Goal: Task Accomplishment & Management: Manage account settings

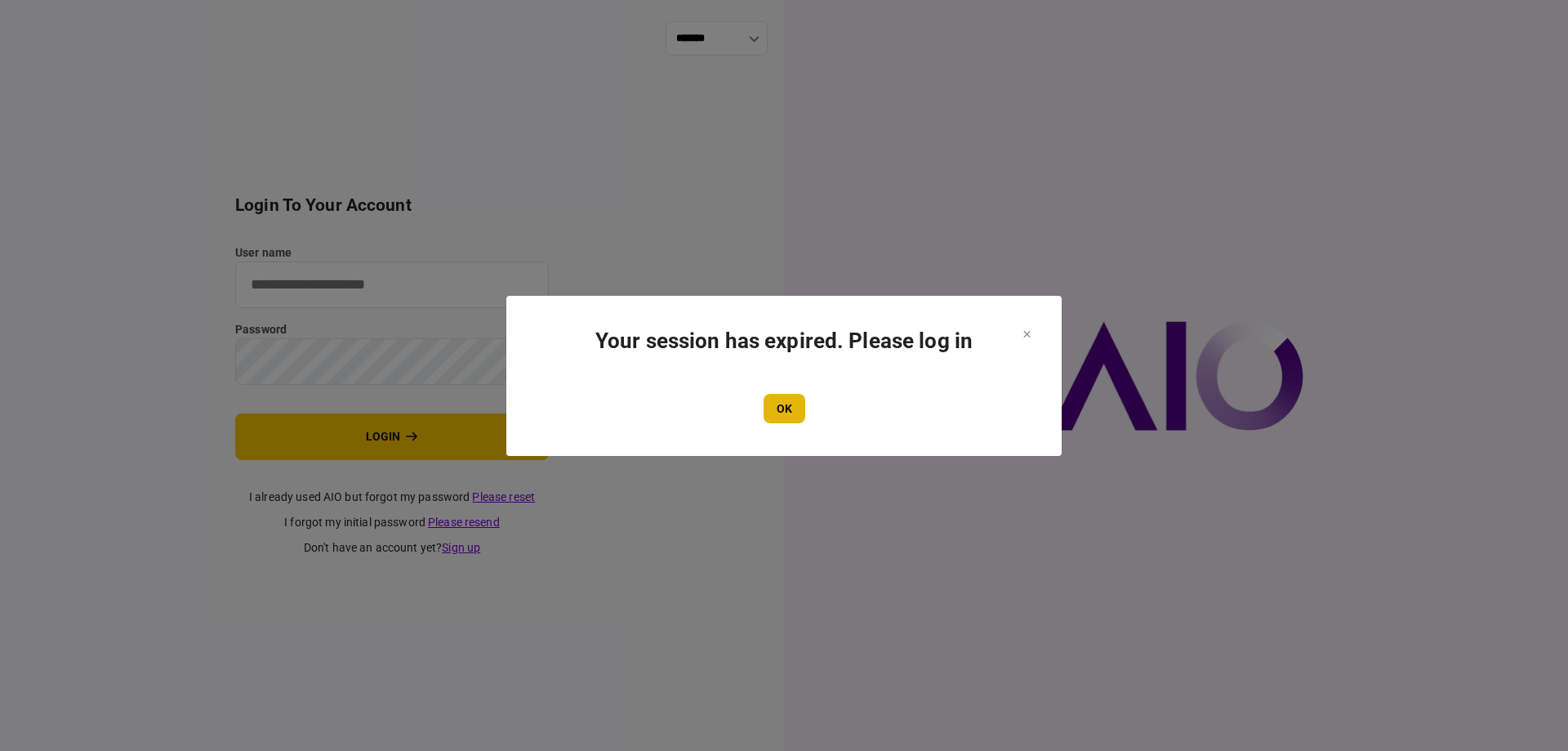
type input "*******"
click at [789, 413] on button "OK" at bounding box center [784, 409] width 42 height 30
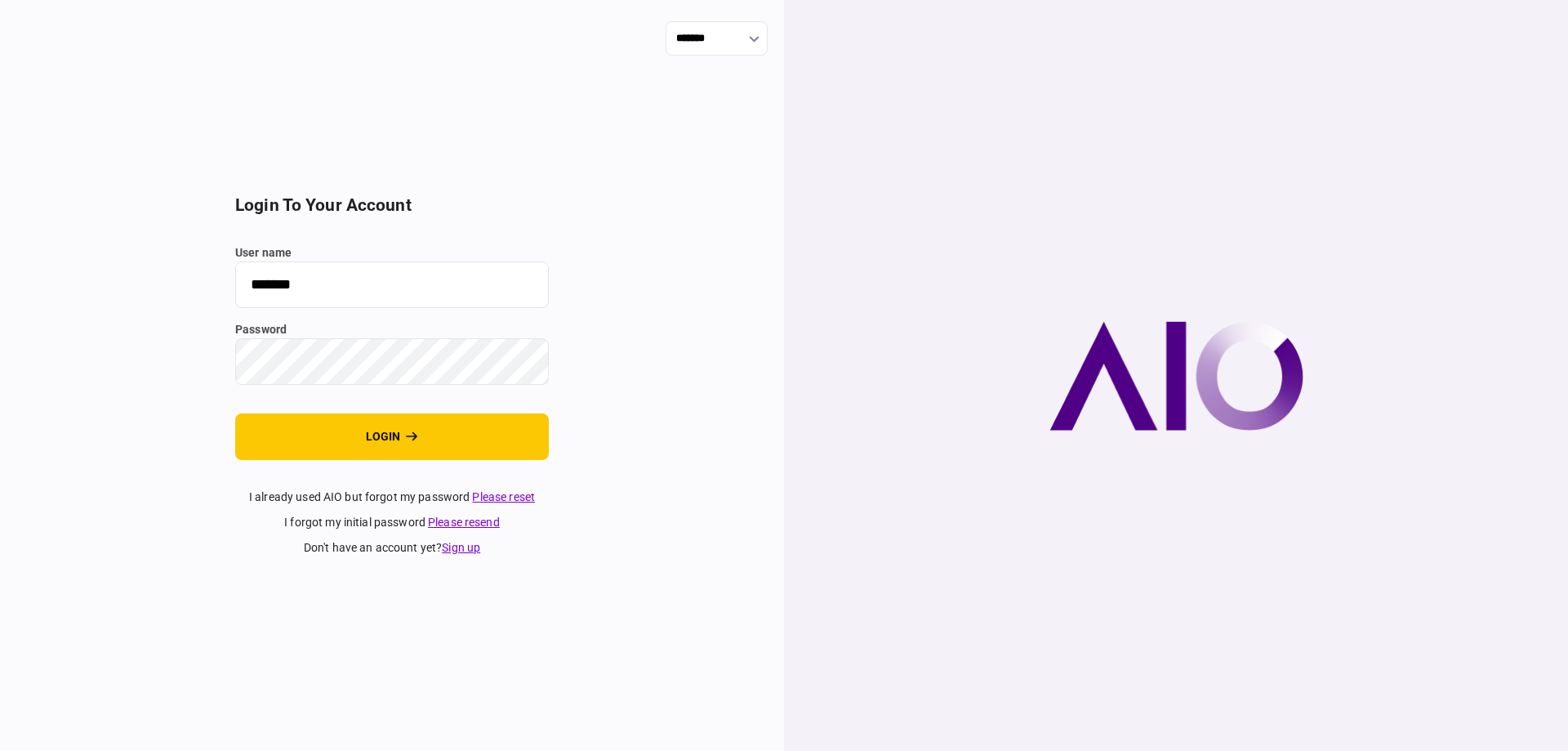
click at [560, 448] on div "******* login to your account user name ******* password login I already used A…" at bounding box center [392, 375] width 784 height 751
click at [545, 446] on button "login" at bounding box center [392, 437] width 314 height 47
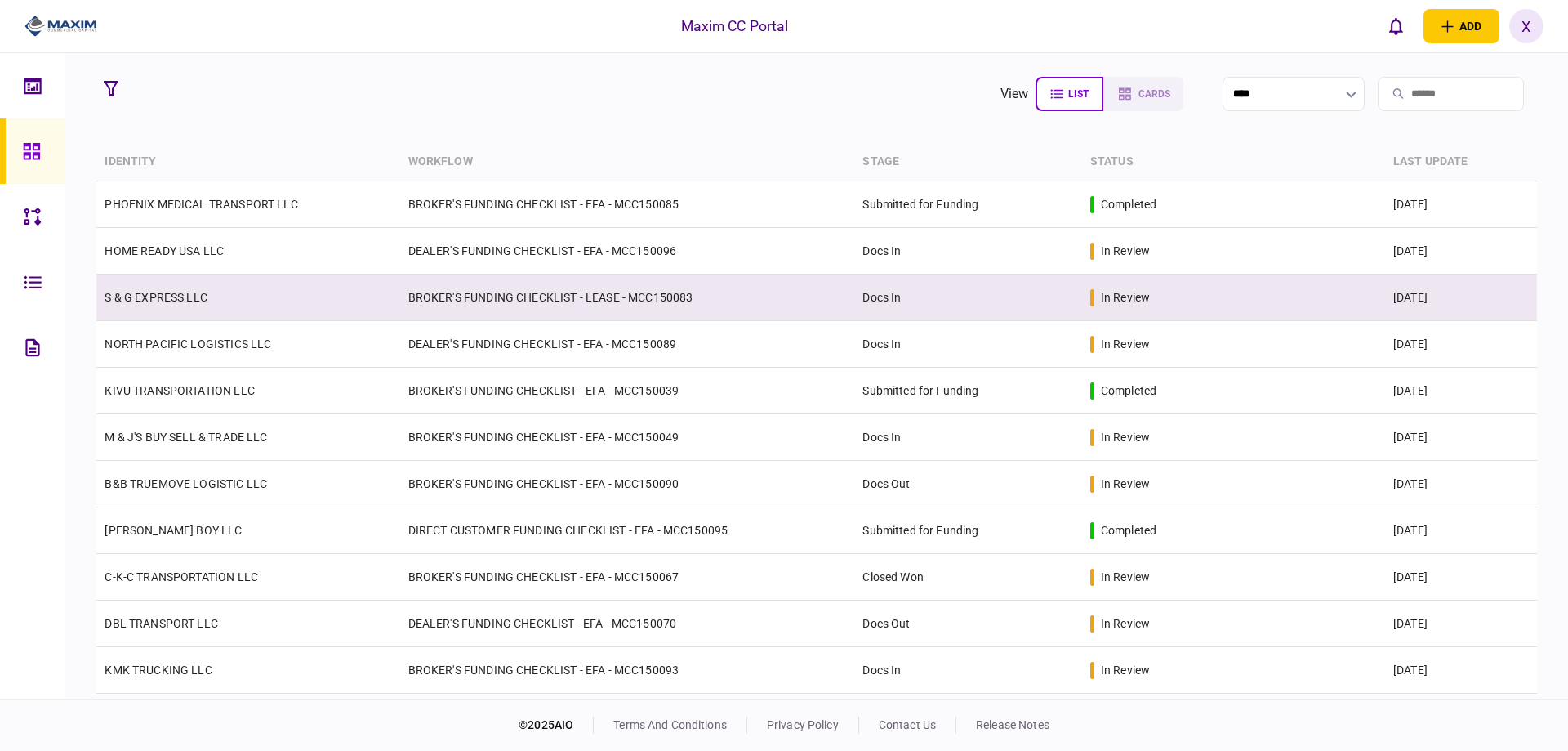
click at [129, 283] on td "S & G EXPRESS LLC" at bounding box center [248, 298] width 303 height 47
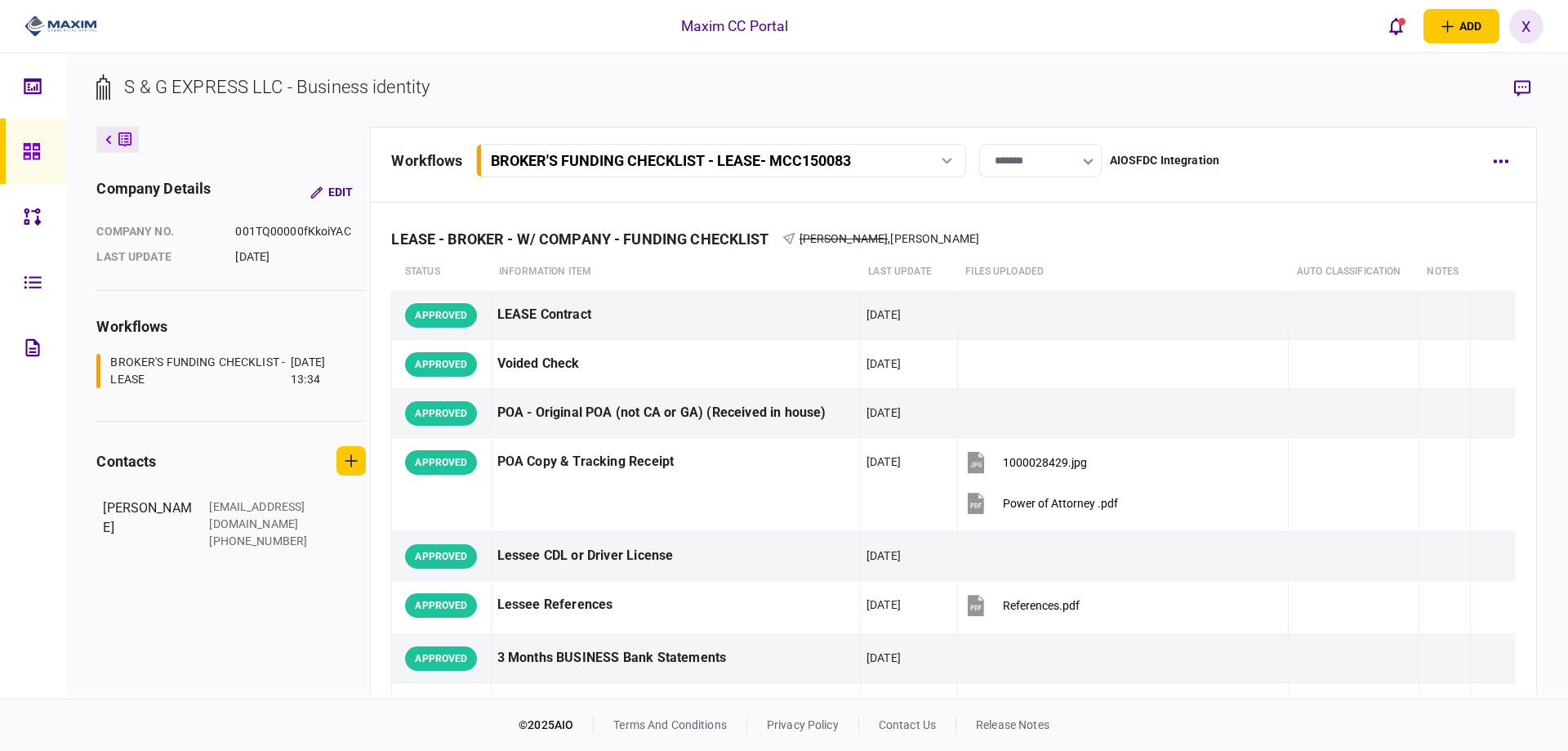
click at [82, 24] on img at bounding box center [61, 26] width 73 height 25
click at [25, 146] on icon at bounding box center [31, 151] width 16 height 16
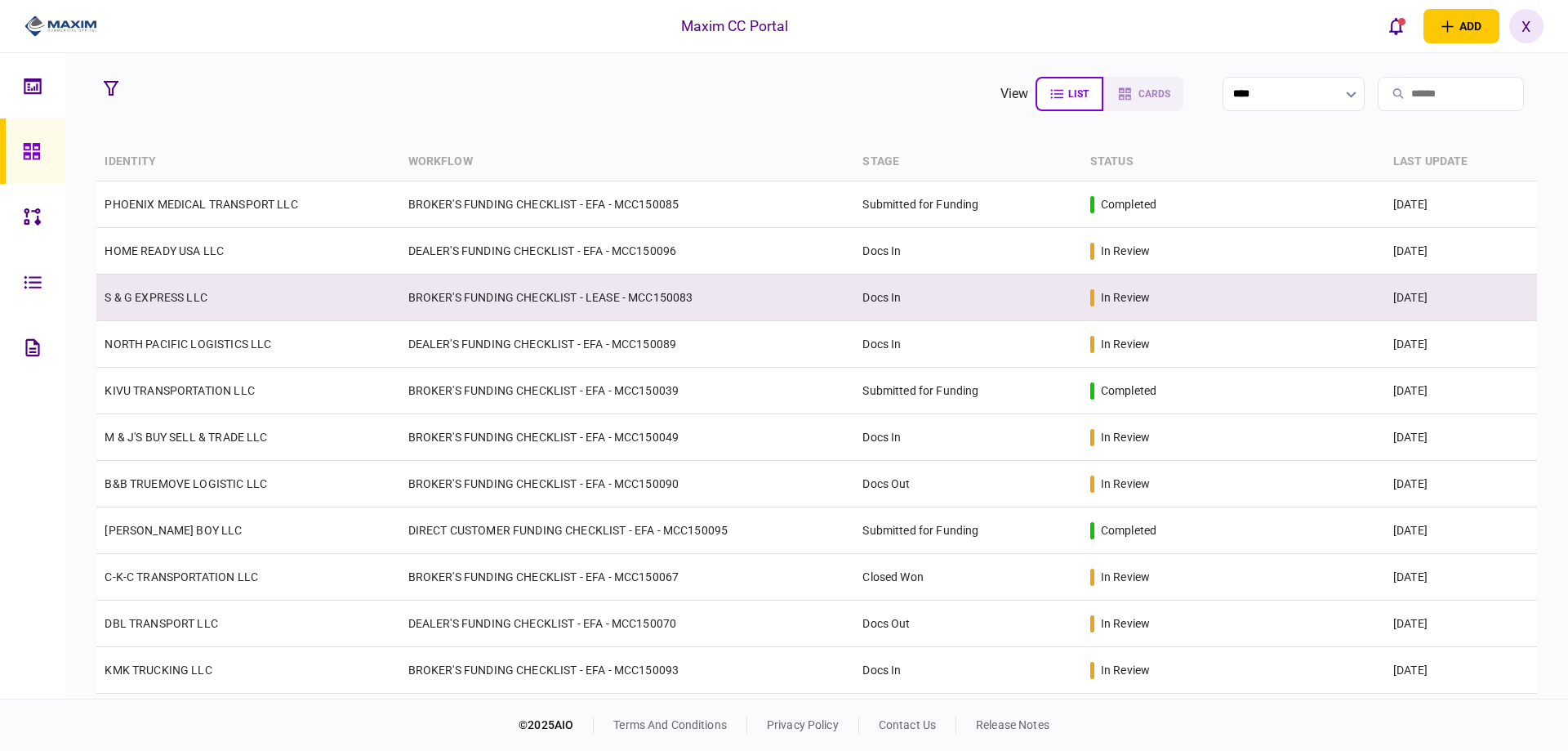
click at [180, 295] on link "S & G EXPRESS LLC" at bounding box center [156, 298] width 103 height 13
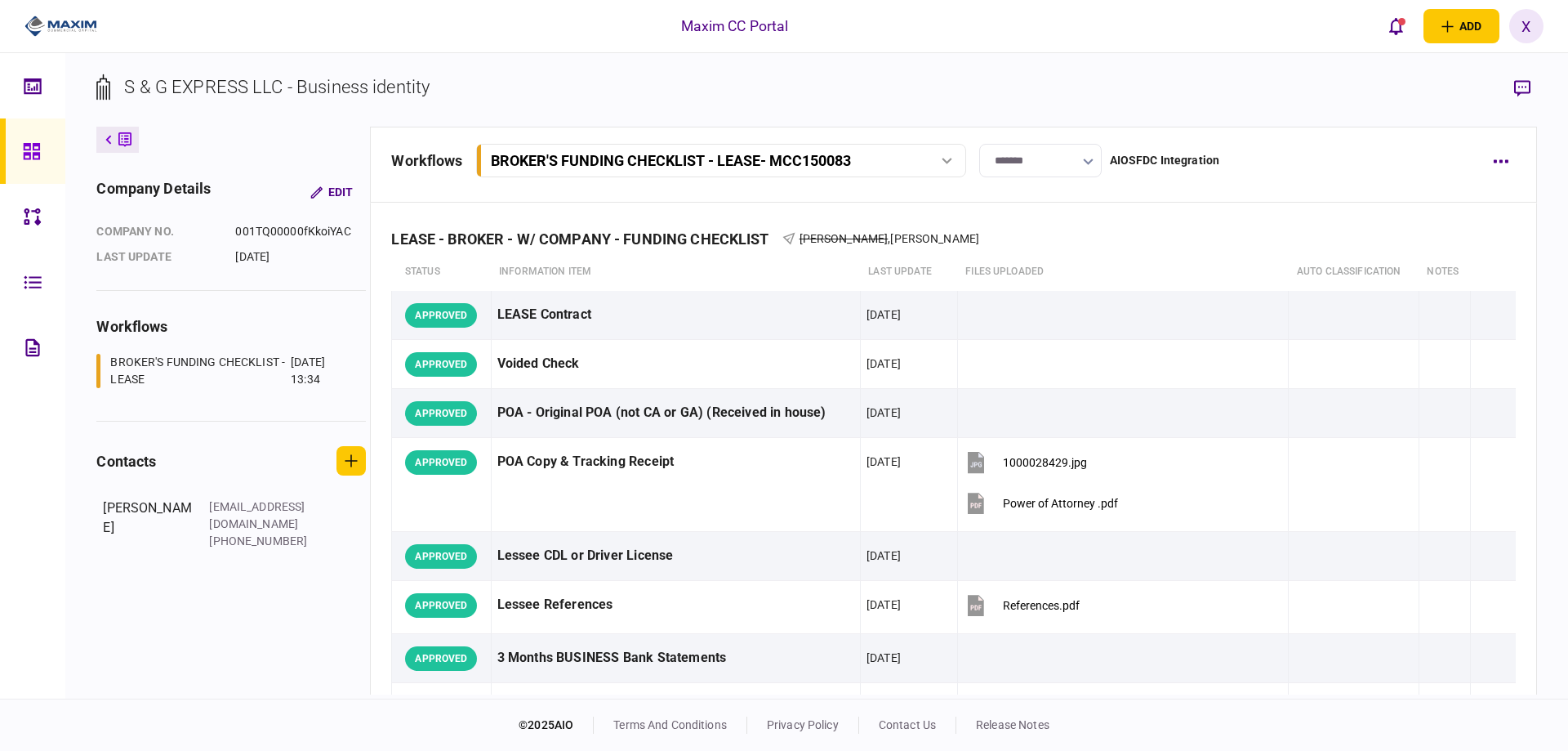
click at [21, 149] on link at bounding box center [32, 151] width 65 height 65
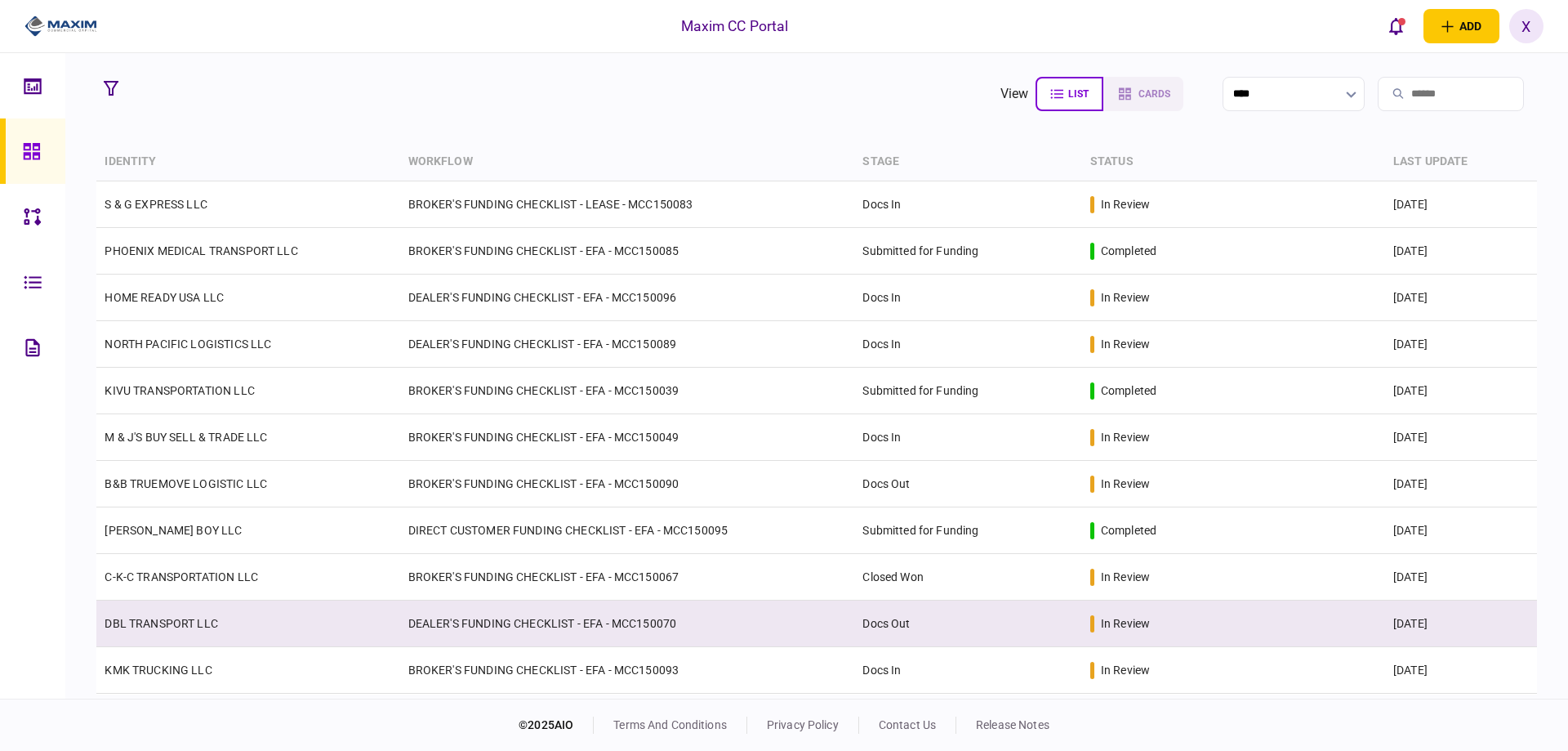
click at [185, 615] on td "DBL TRANSPORT LLC" at bounding box center [248, 624] width 303 height 47
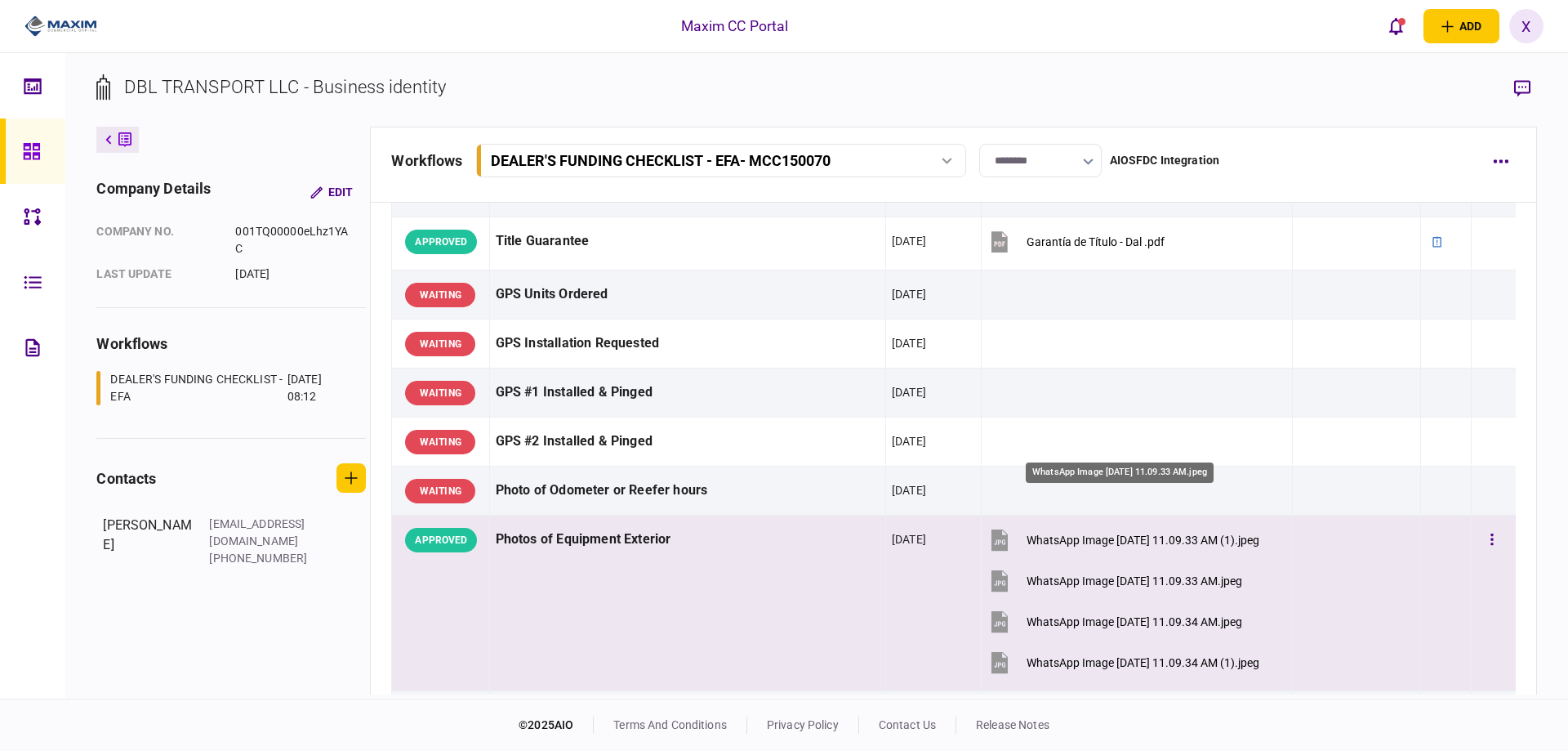
scroll to position [1144, 0]
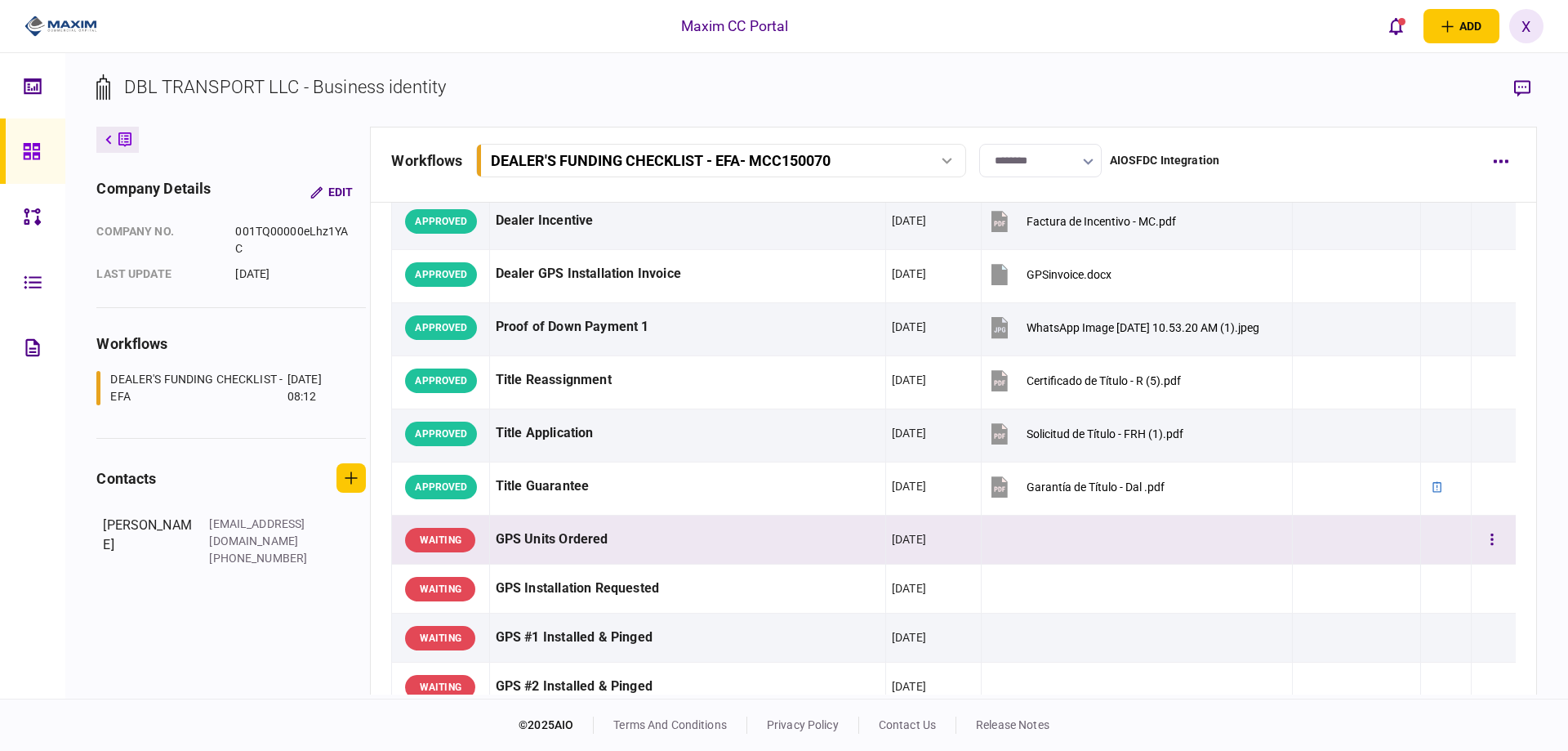
click at [517, 540] on div "GPS Units Ordered" at bounding box center [688, 539] width 384 height 37
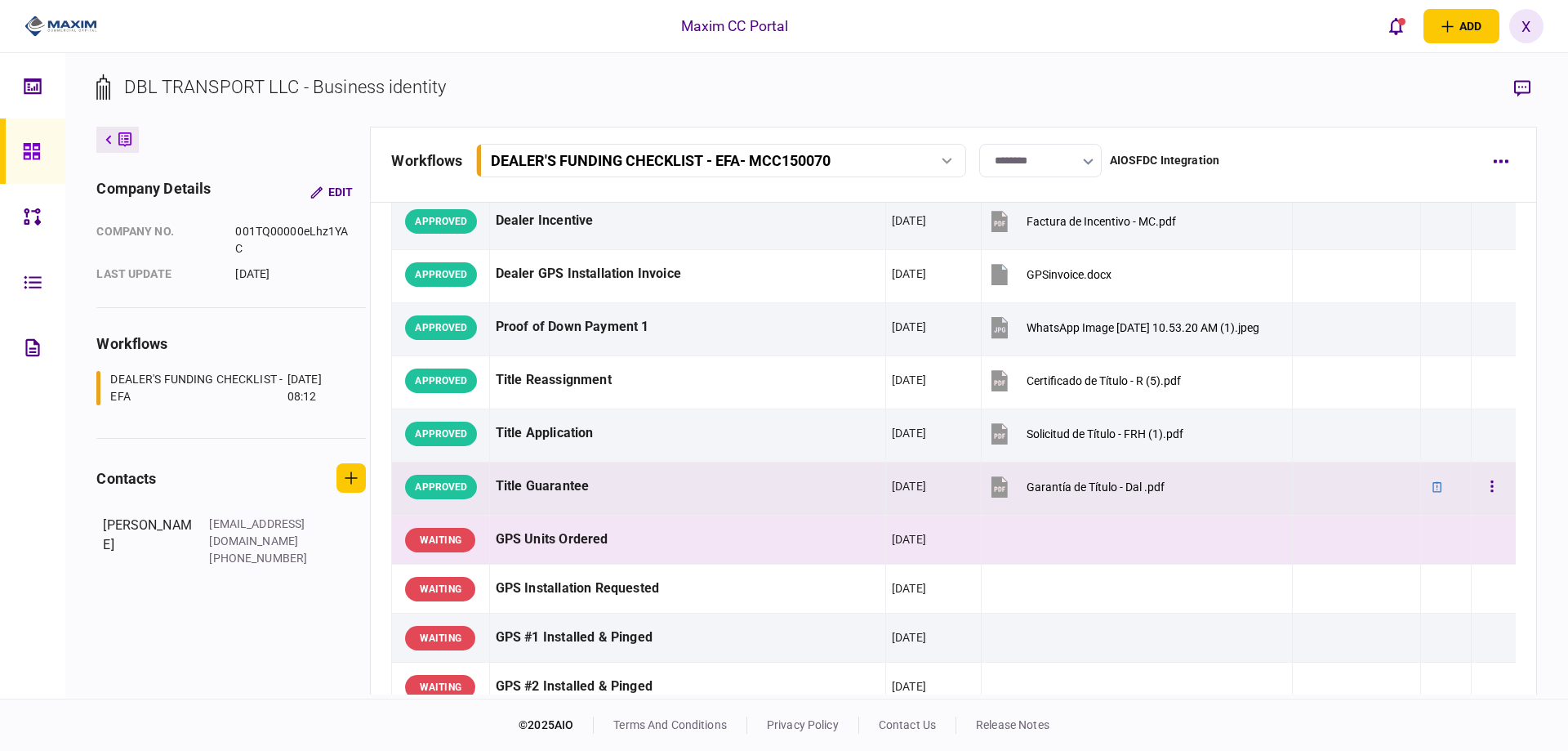
drag, startPoint x: 462, startPoint y: 544, endPoint x: 558, endPoint y: 491, distance: 109.7
click at [461, 548] on div "WAITING" at bounding box center [440, 540] width 70 height 25
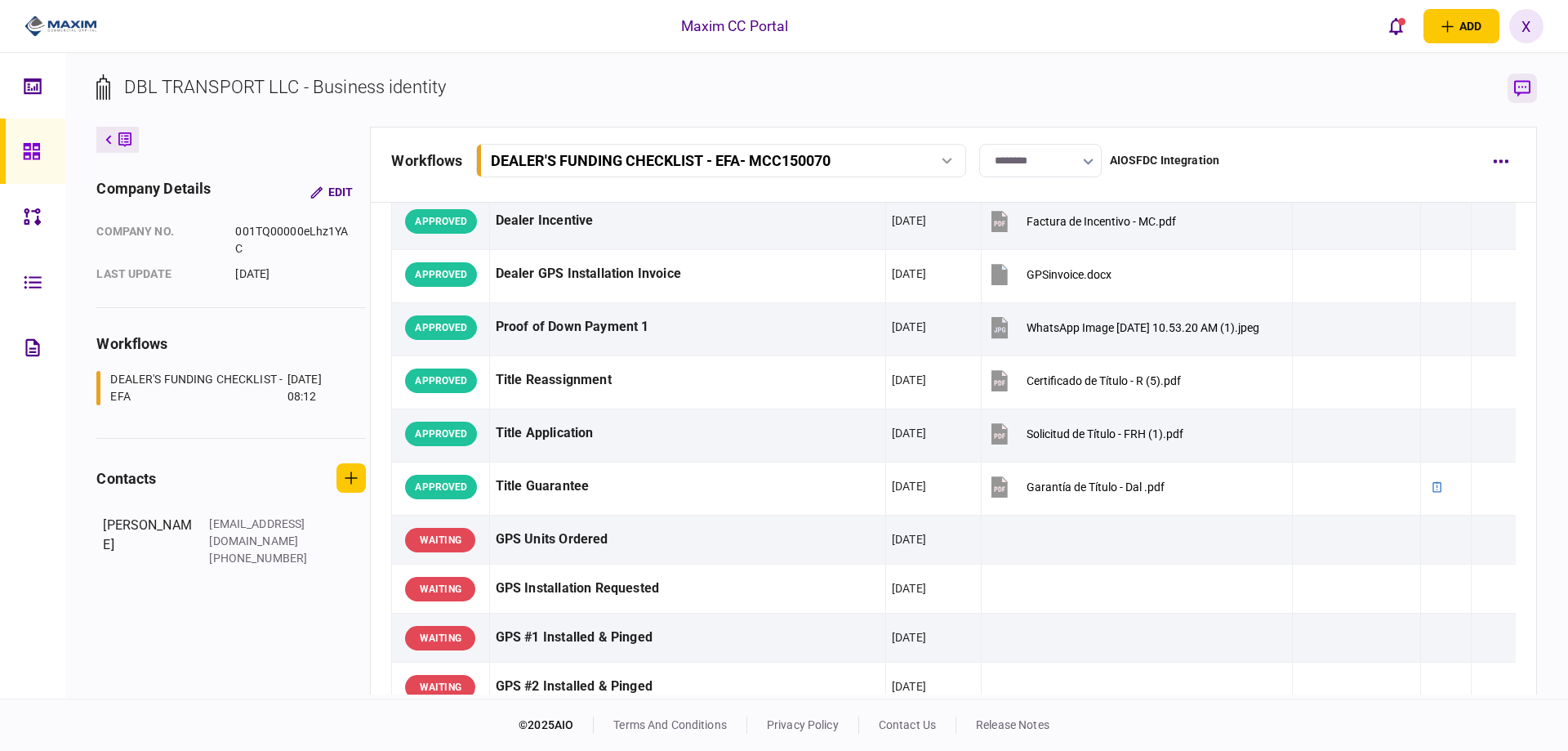
click at [1526, 86] on icon "button" at bounding box center [1523, 88] width 16 height 17
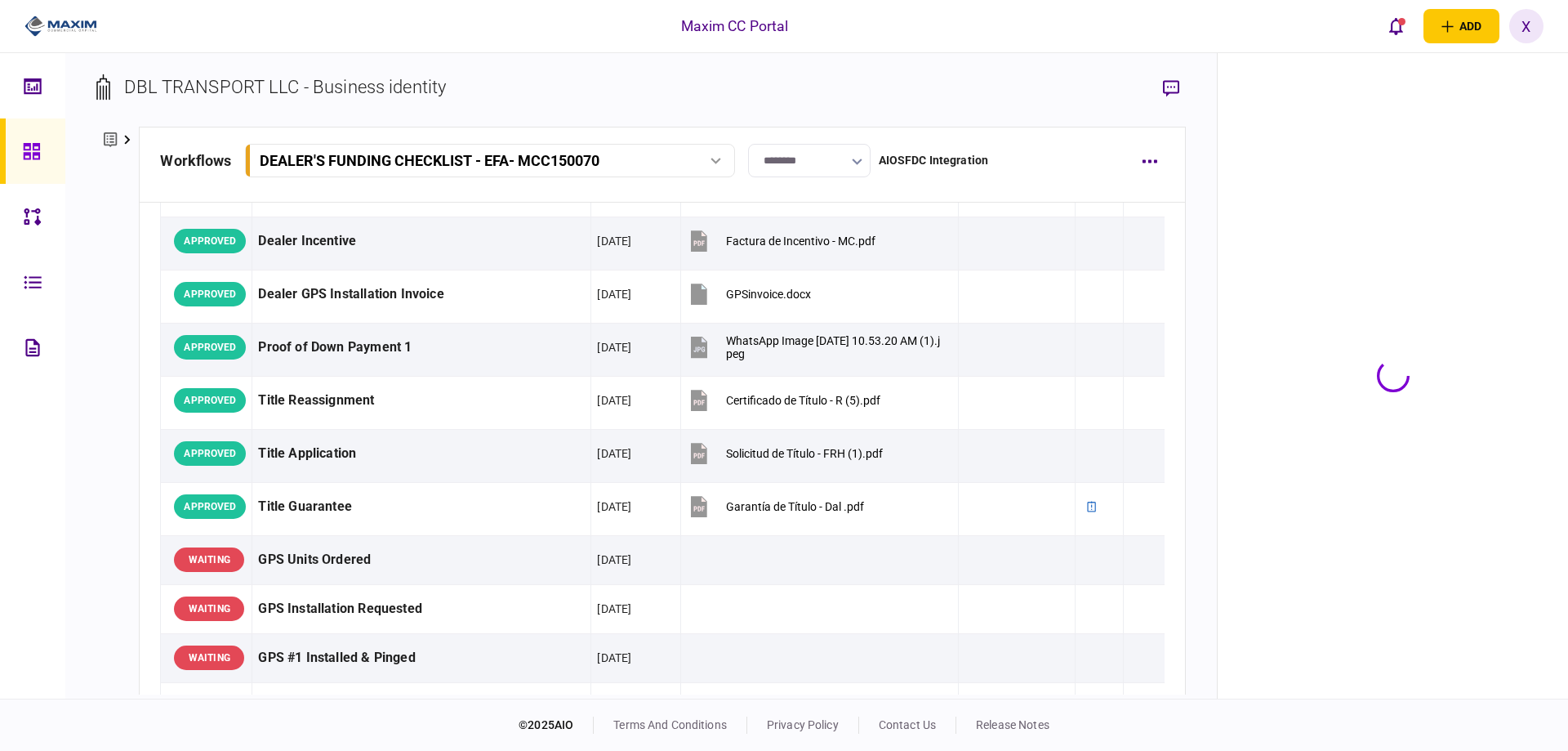
scroll to position [1166, 0]
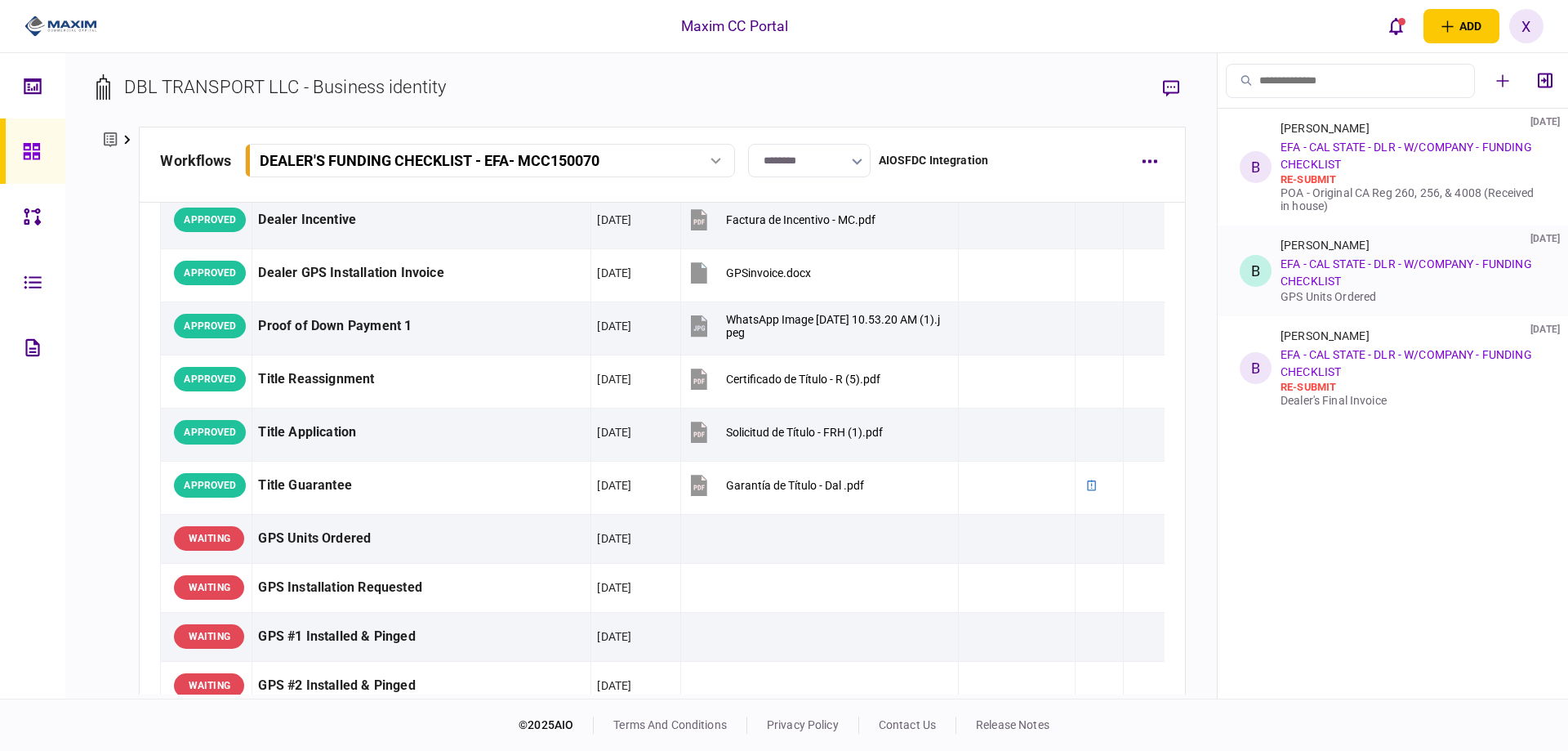
click at [1340, 262] on link "EFA - CAL STATE - DLR - W/COMPANY - FUNDING CHECKLIST" at bounding box center [1406, 272] width 251 height 31
click at [1444, 267] on link "EFA - CAL STATE - DLR - W/COMPANY - FUNDING CHECKLIST" at bounding box center [1406, 272] width 251 height 31
click at [1378, 253] on div "[PERSON_NAME] [DATE] EFA - CAL STATE - DLR - W/COMPANY - FUNDING CHECKLIST GPS …" at bounding box center [1410, 270] width 259 height 64
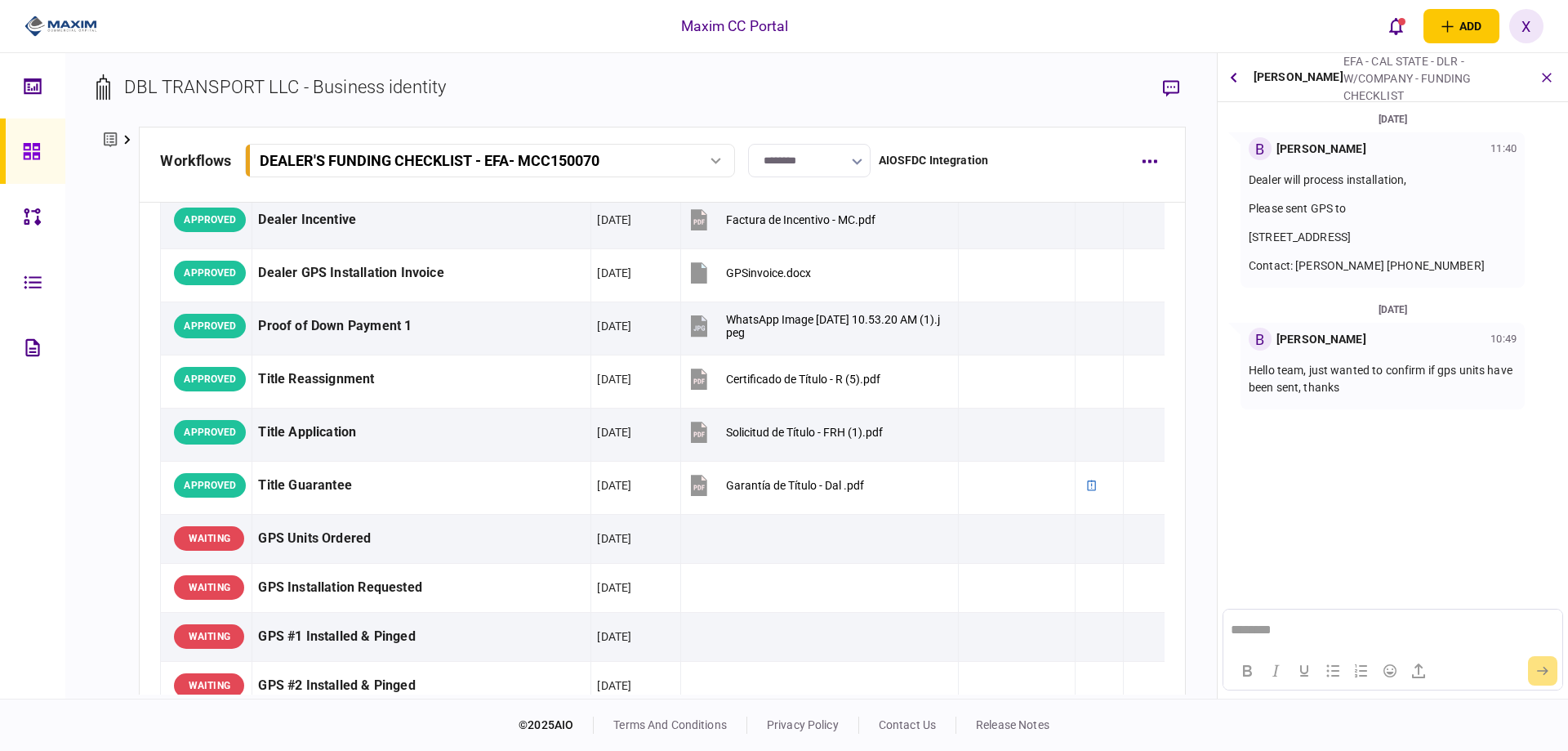
scroll to position [0, 0]
drag, startPoint x: 1246, startPoint y: 238, endPoint x: 1413, endPoint y: 252, distance: 167.6
click at [1413, 252] on div "B [PERSON_NAME] 11:40 Dealer will process installation, Please sent GPS to [STR…" at bounding box center [1383, 210] width 284 height 155
click at [1413, 252] on div "Dealer will process installation, Please sent GPS to [STREET_ADDRESS] Contact: …" at bounding box center [1383, 223] width 268 height 103
click at [849, 163] on input "********" at bounding box center [809, 160] width 123 height 34
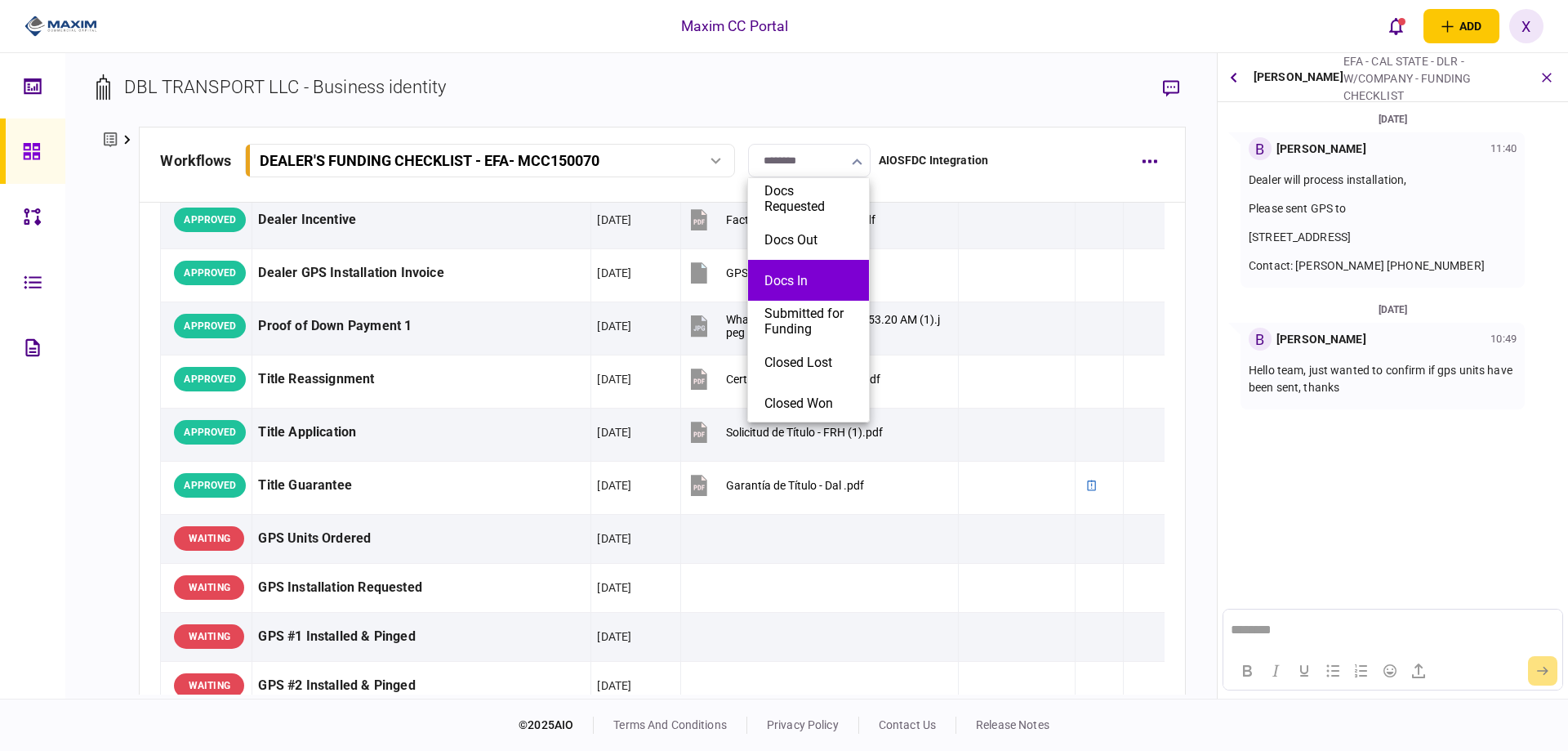
click at [817, 276] on button "Docs In" at bounding box center [808, 280] width 88 height 16
type input "*******"
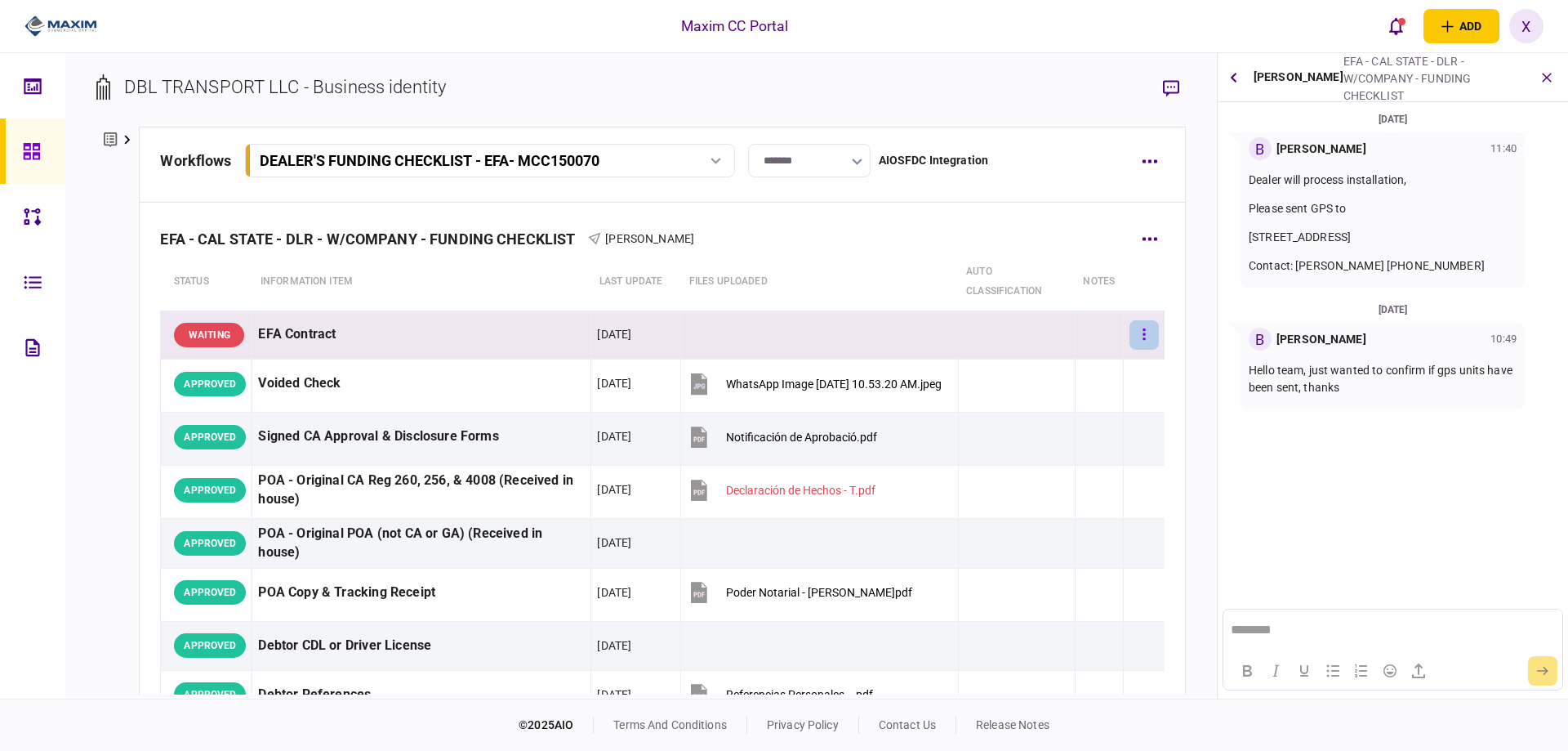
click at [1135, 333] on button "button" at bounding box center [1144, 336] width 30 height 30
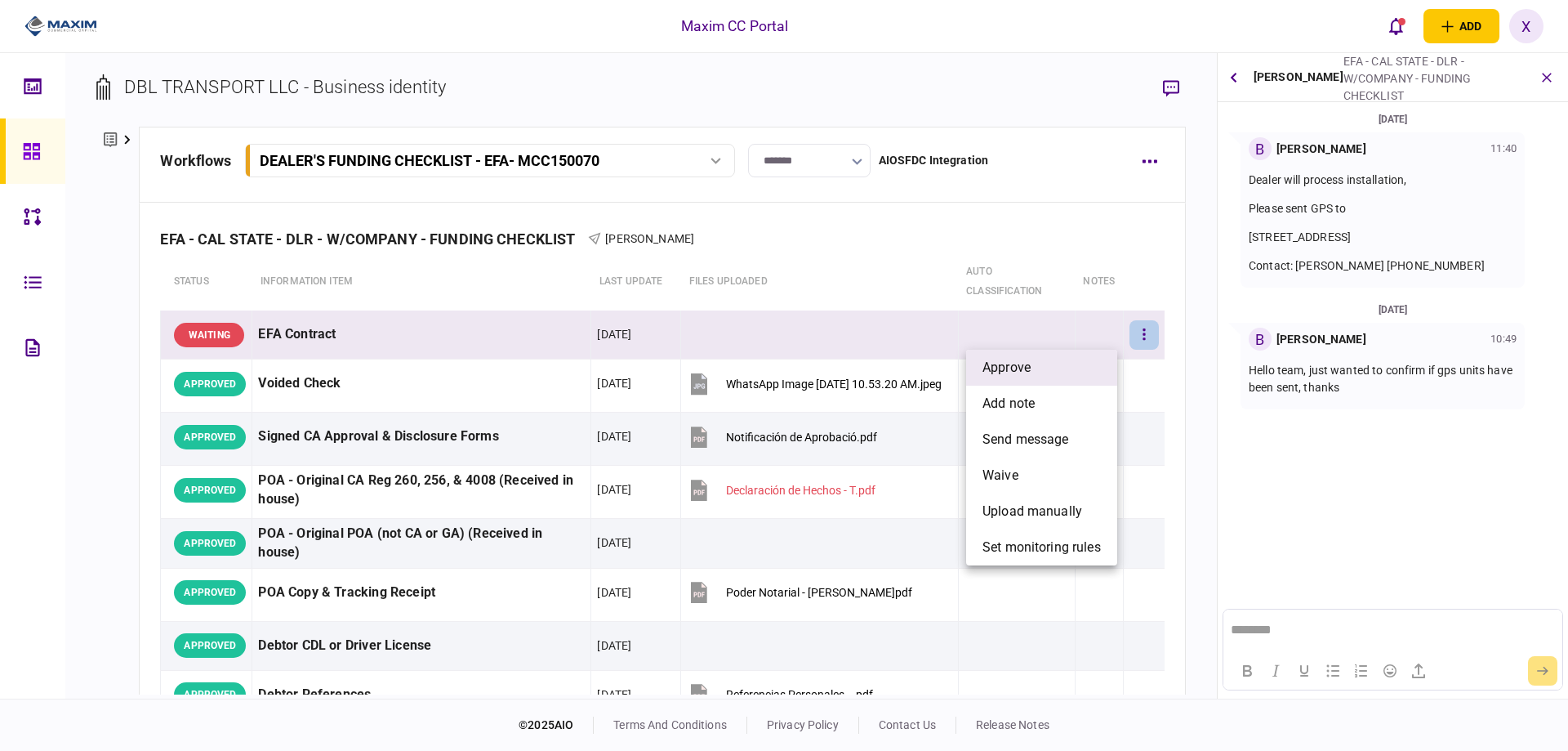
click at [1058, 363] on li "approve" at bounding box center [1041, 368] width 151 height 36
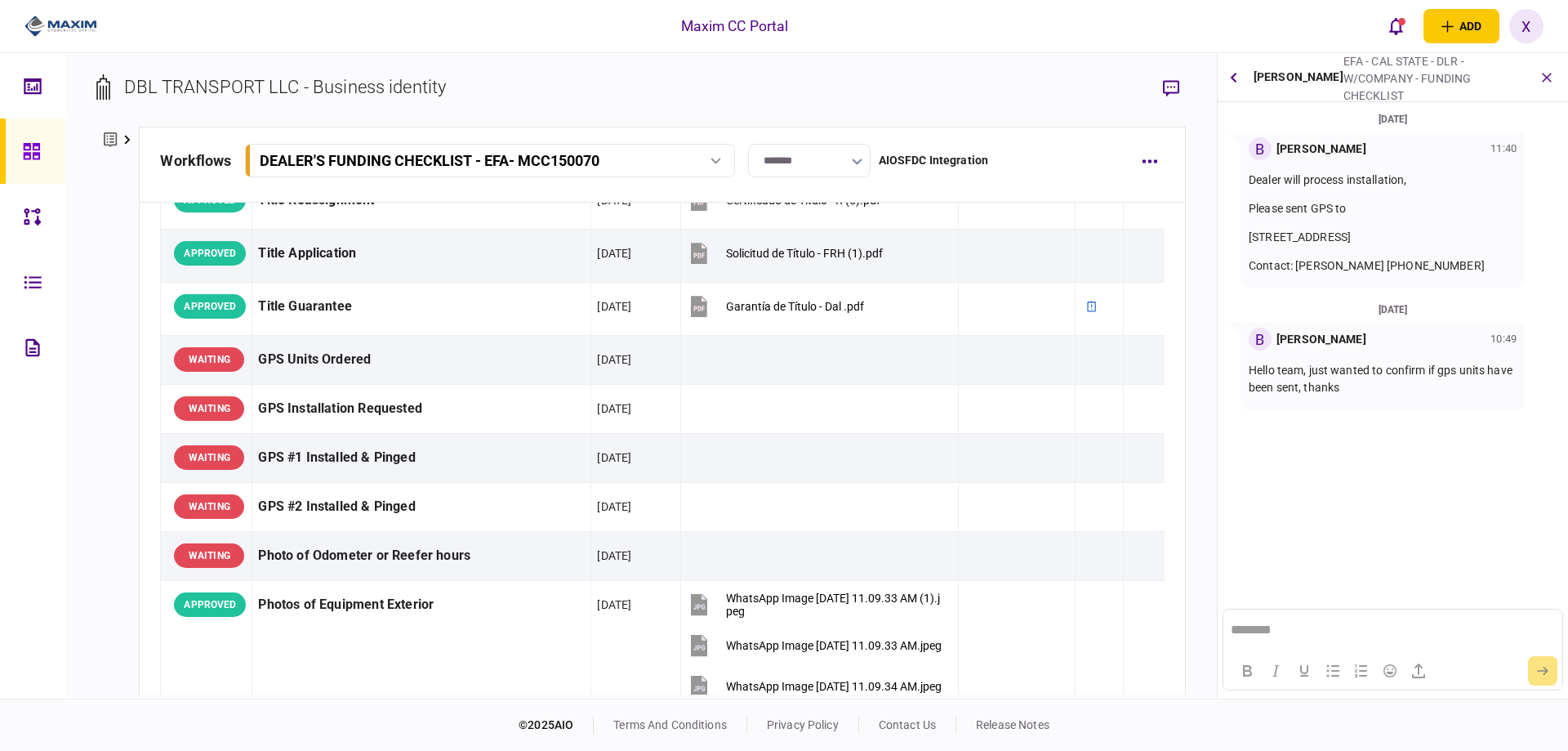
scroll to position [1389, 0]
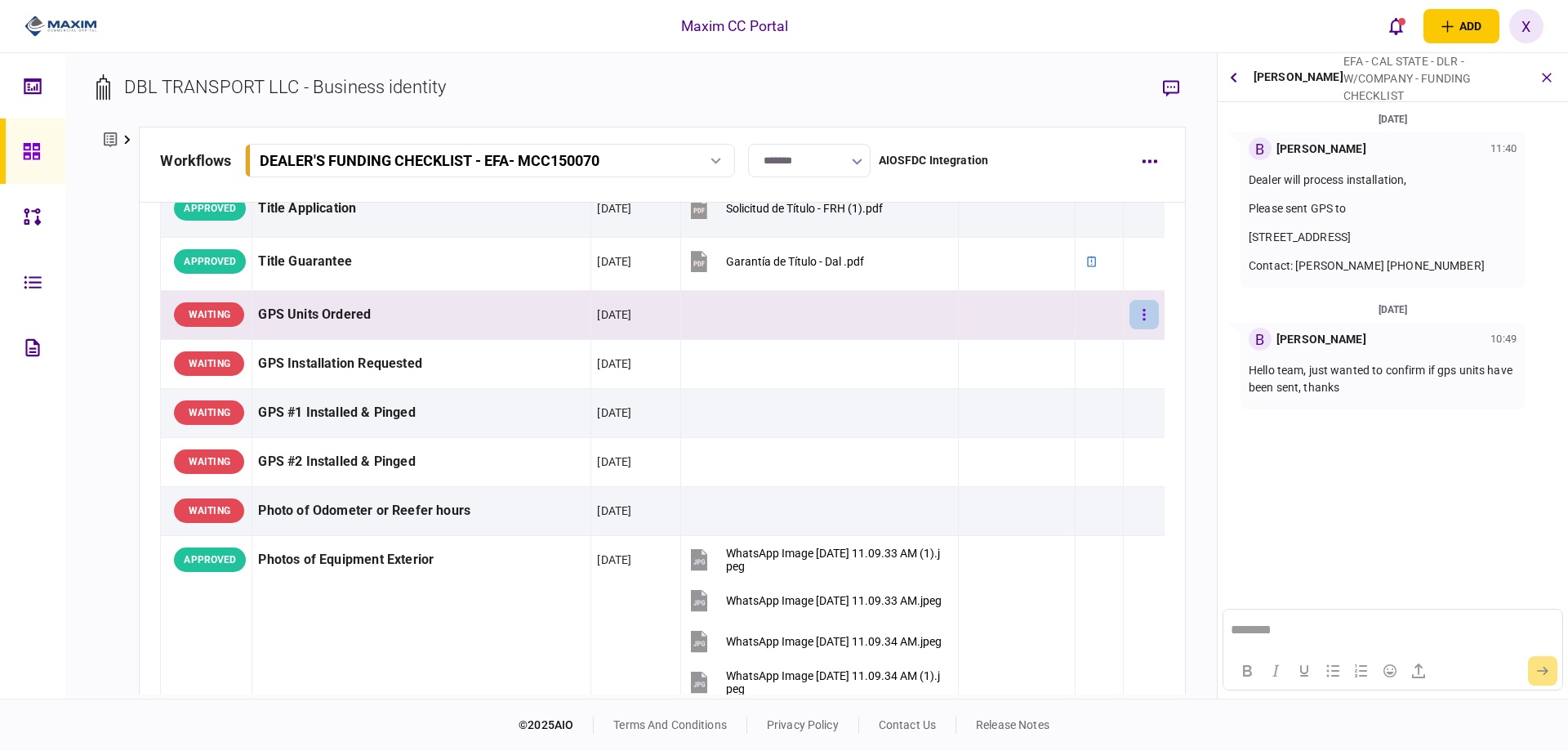
click at [1140, 319] on button "button" at bounding box center [1144, 315] width 30 height 30
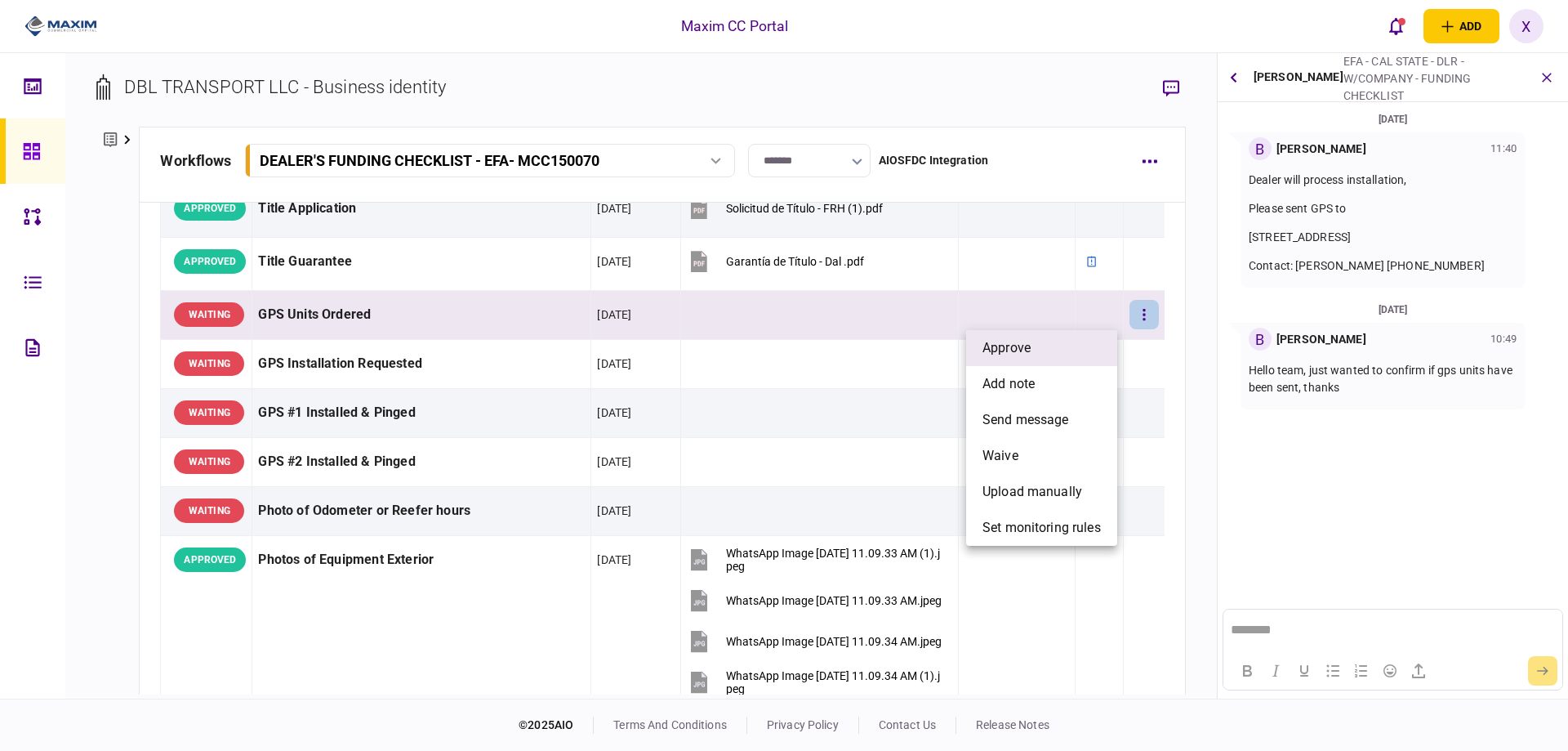
click at [1084, 339] on li "approve" at bounding box center [1041, 349] width 151 height 36
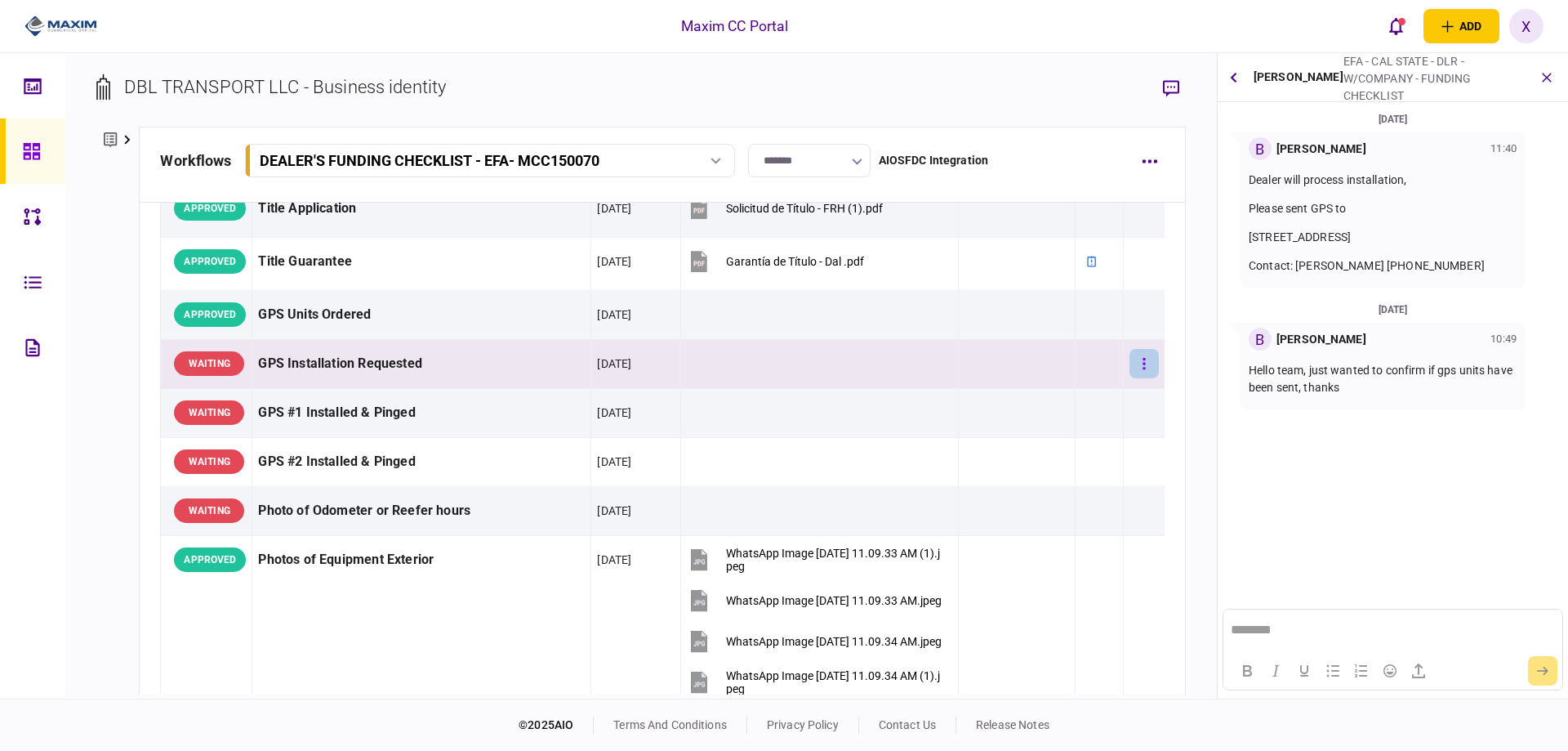
click at [1140, 369] on button "button" at bounding box center [1144, 364] width 30 height 30
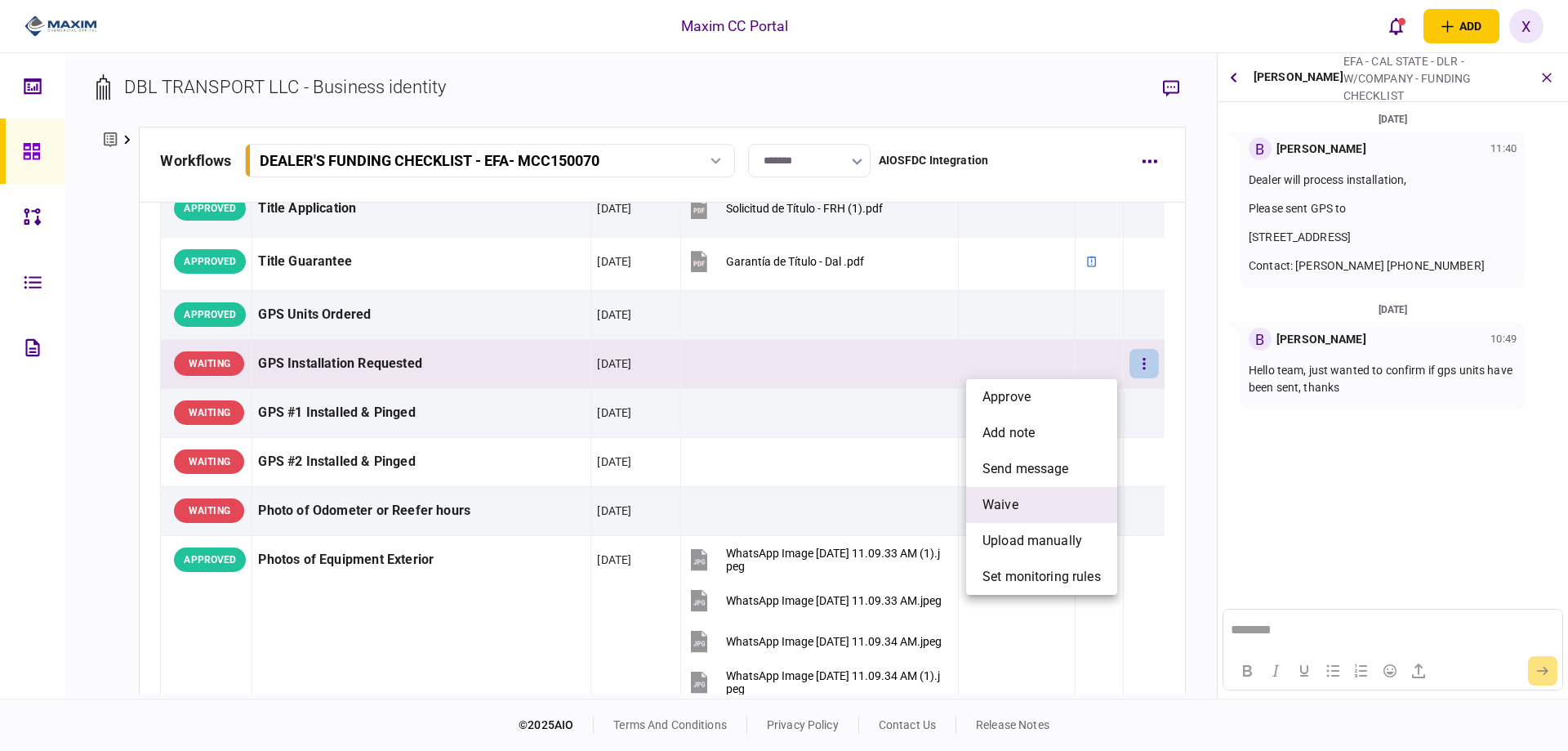
click at [1051, 498] on li "waive" at bounding box center [1041, 505] width 151 height 36
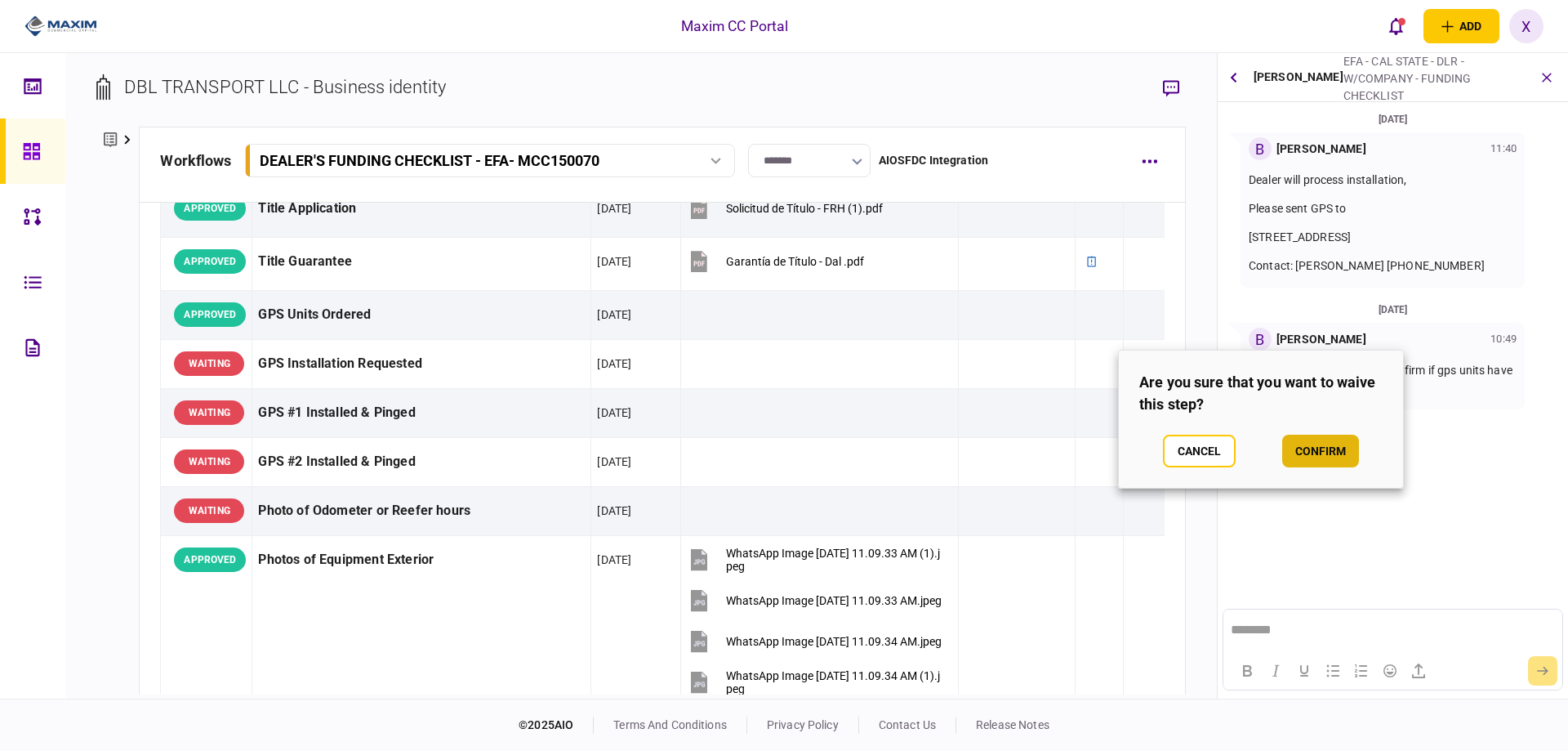
click at [1351, 465] on button "confirm" at bounding box center [1320, 451] width 77 height 33
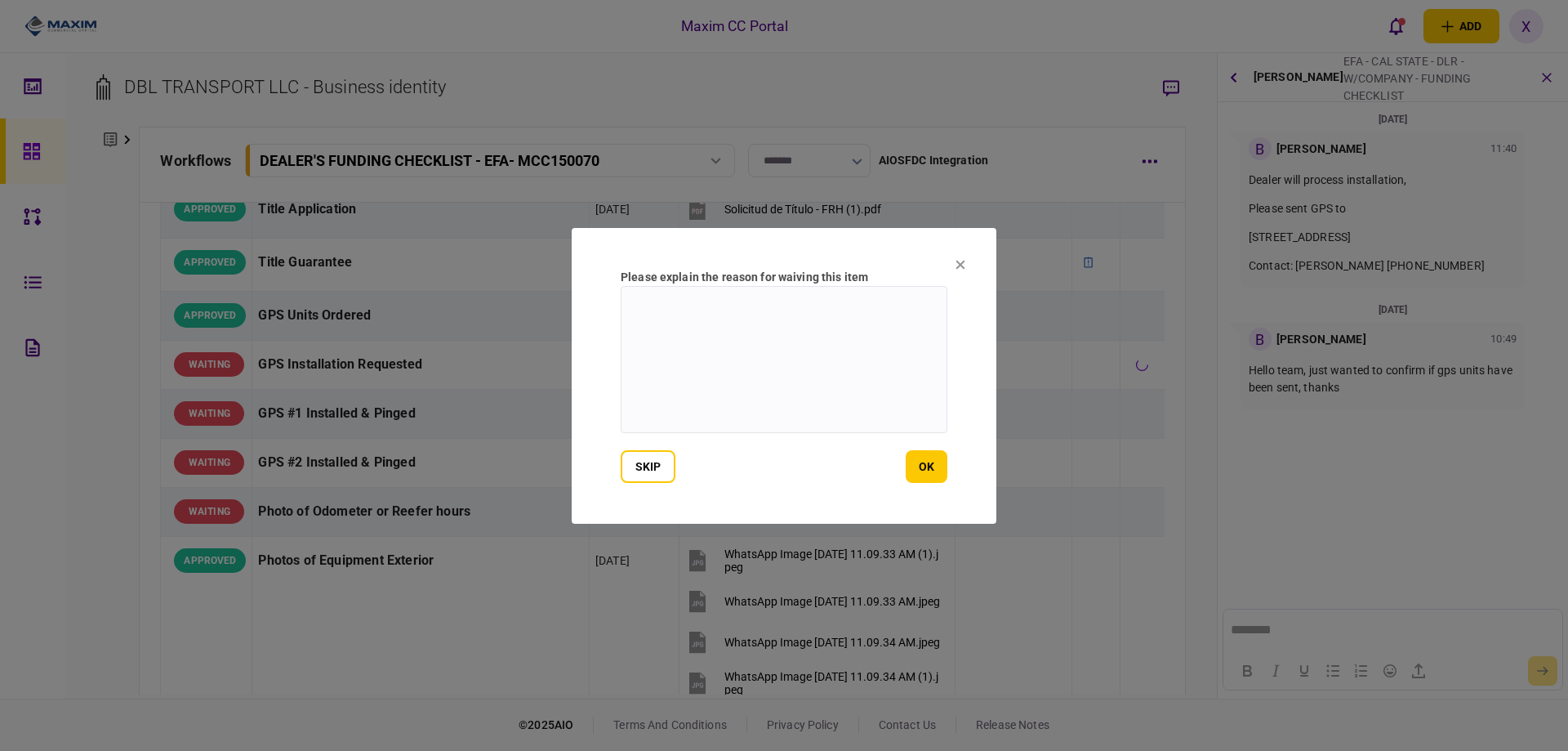
click at [664, 395] on textarea at bounding box center [784, 359] width 327 height 147
type textarea "**********"
click at [927, 482] on button "ok" at bounding box center [926, 467] width 42 height 33
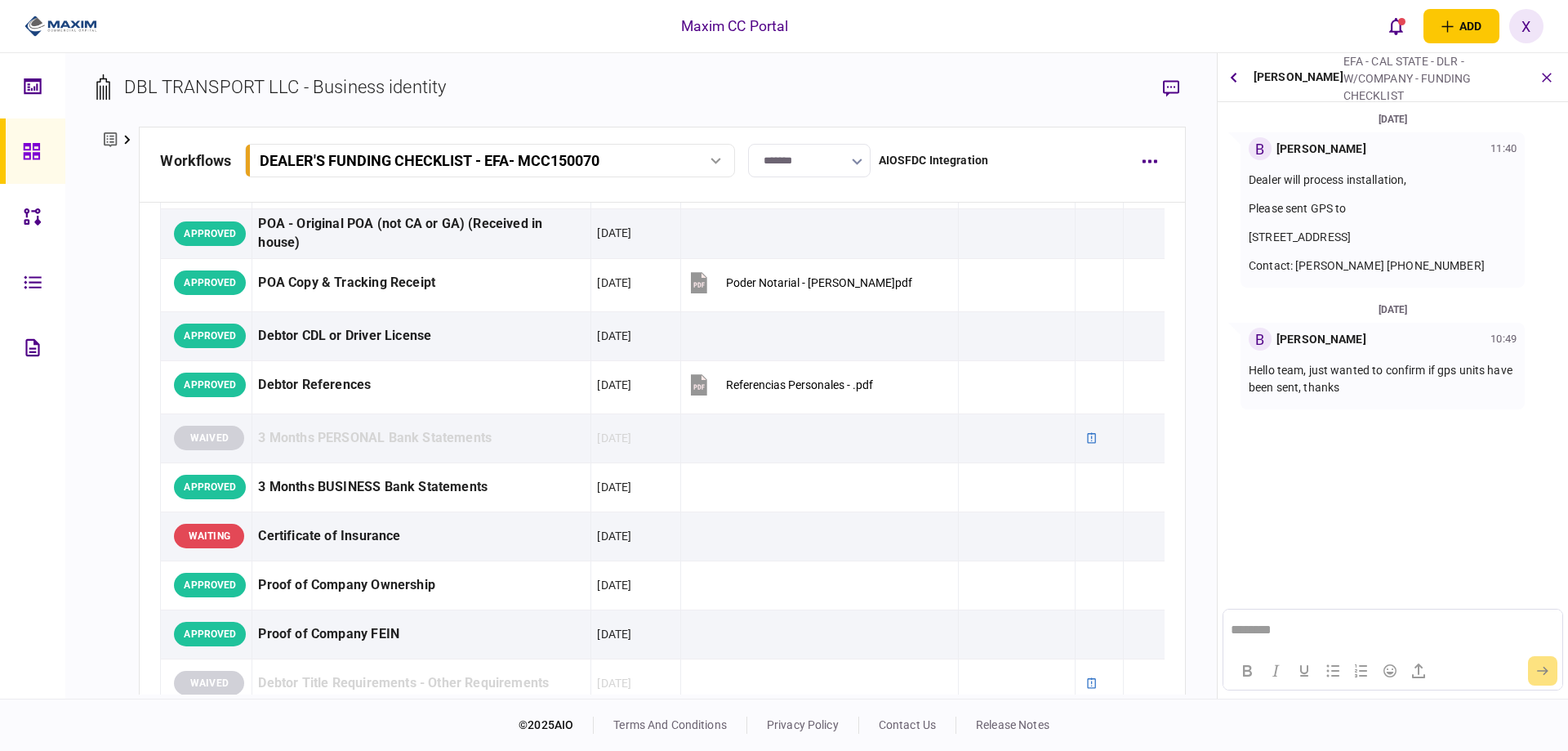
scroll to position [327, 0]
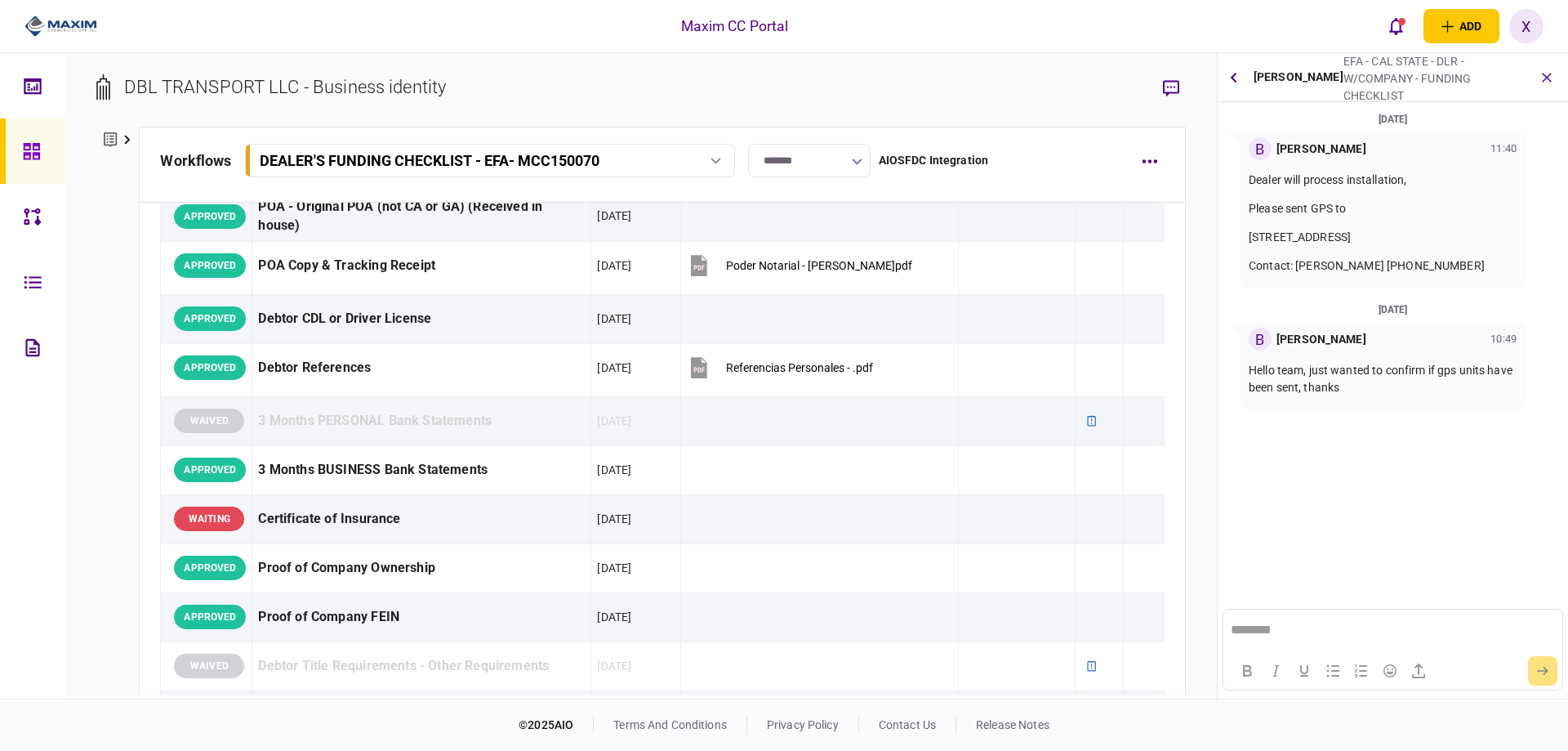
click at [1252, 75] on div "[PERSON_NAME] EFA - CAL STATE - DLR - W/COMPANY - FUNDING CHECKLIST GPS Units O…" at bounding box center [1392, 77] width 350 height 49
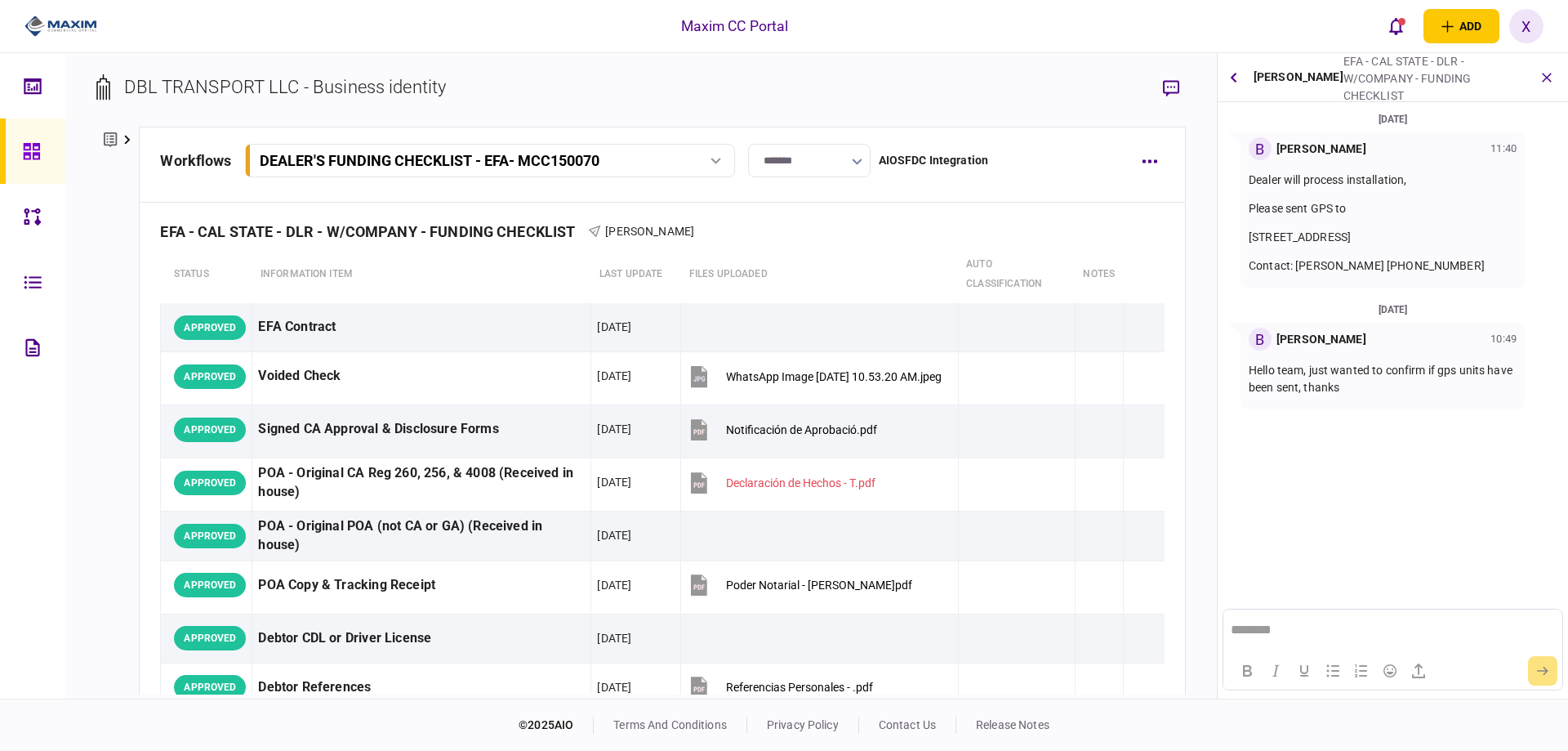
scroll to position [0, 0]
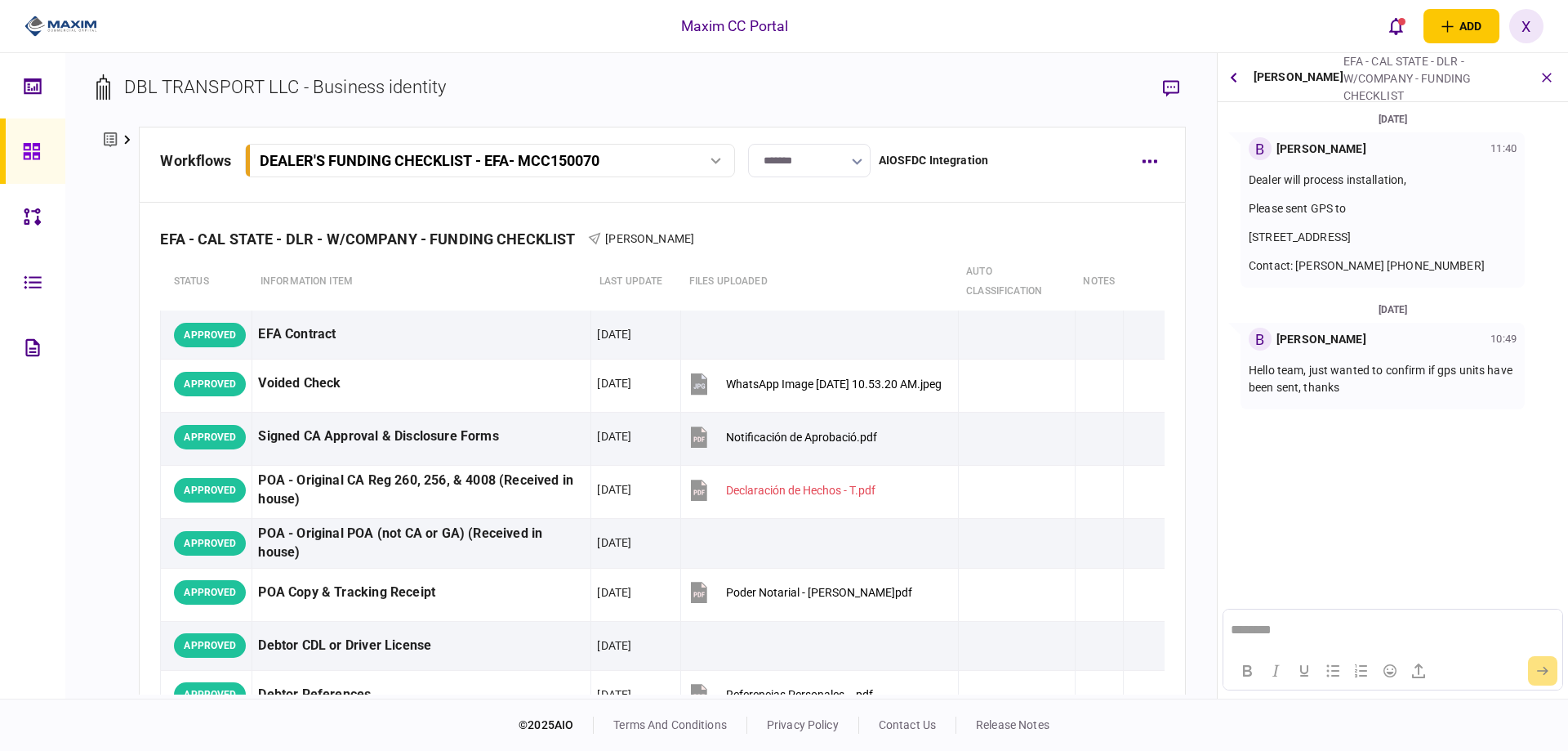
click at [37, 24] on img at bounding box center [61, 26] width 73 height 25
click at [36, 153] on icon at bounding box center [31, 151] width 16 height 16
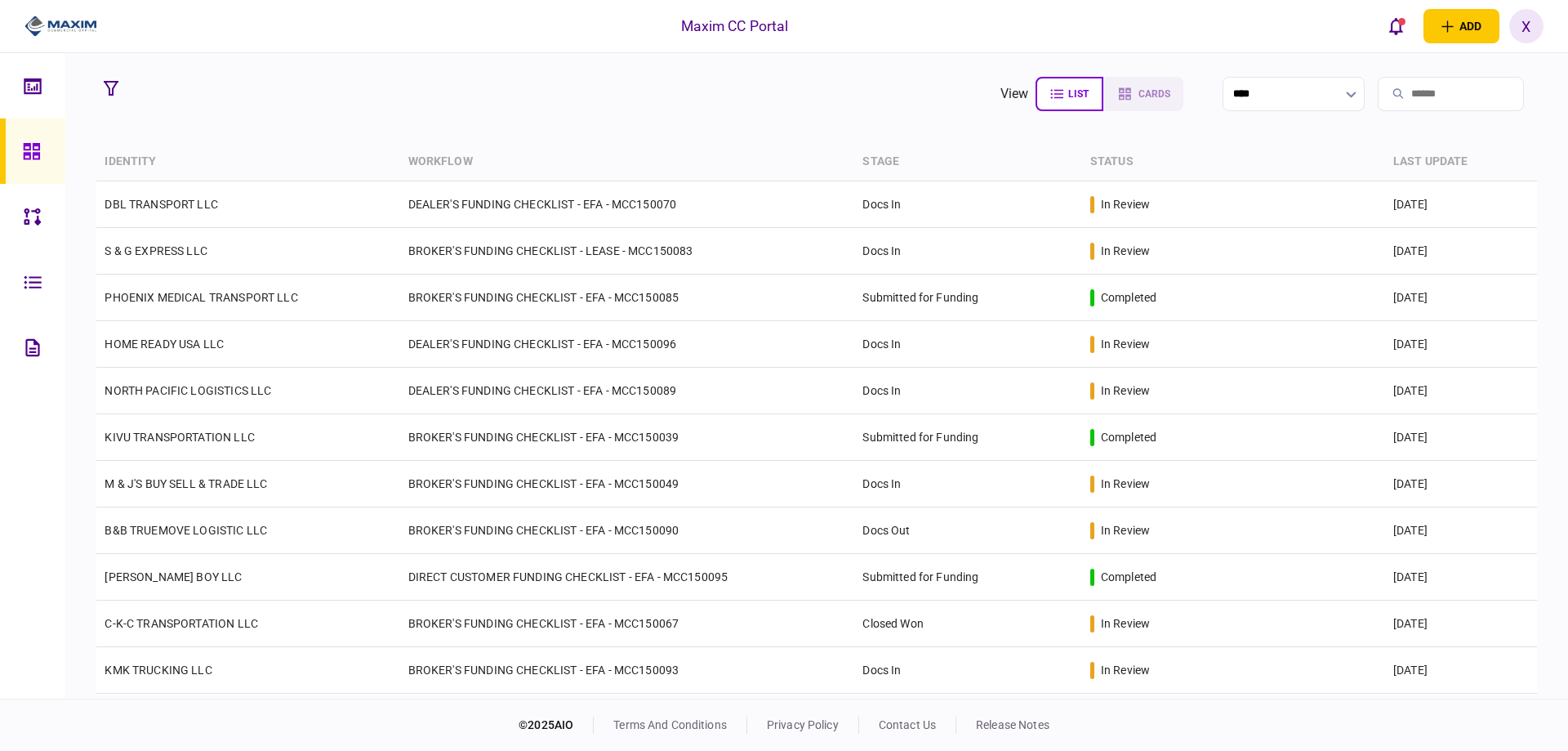
click at [48, 19] on img at bounding box center [61, 26] width 73 height 25
